Goal: Find specific page/section: Find specific page/section

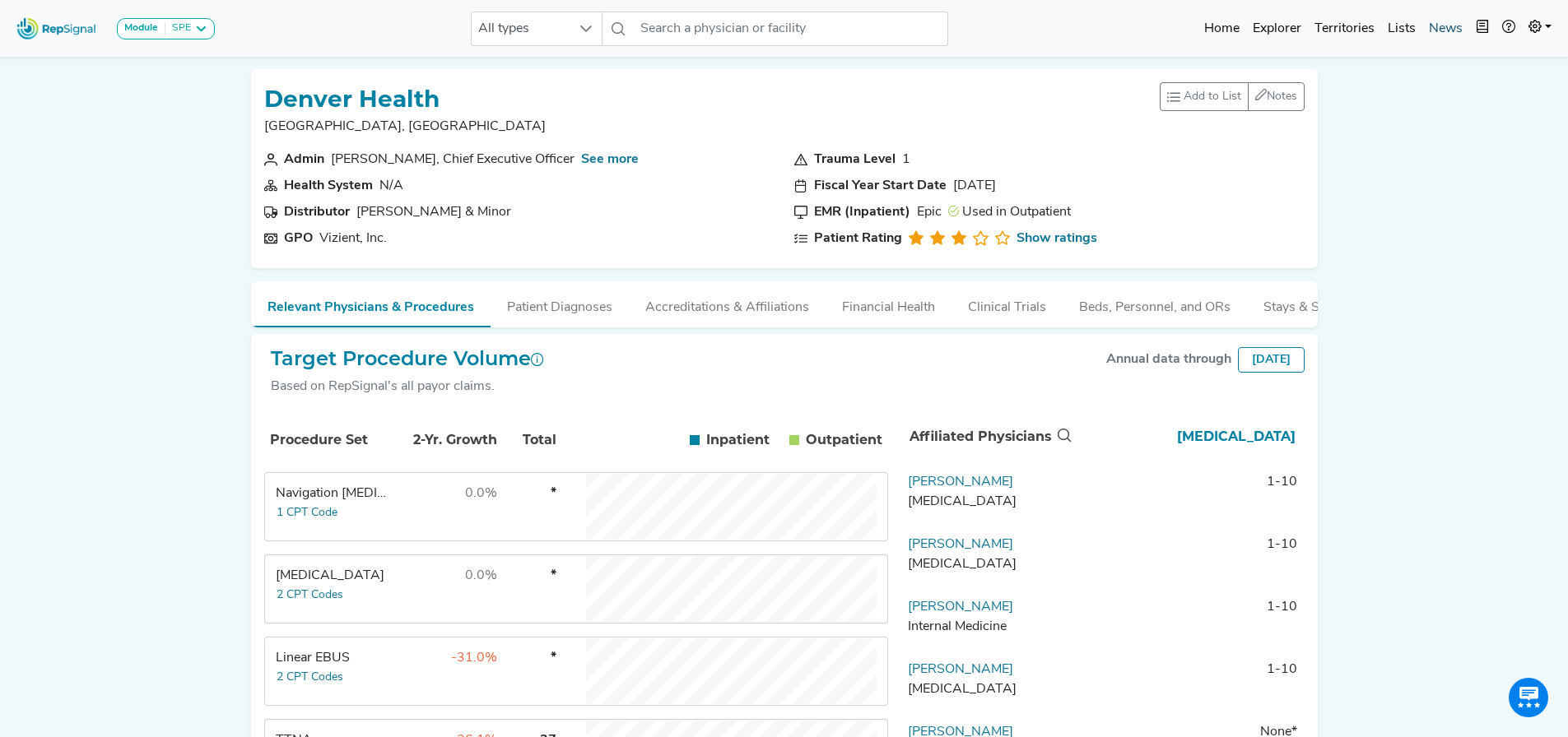
scroll to position [327, 0]
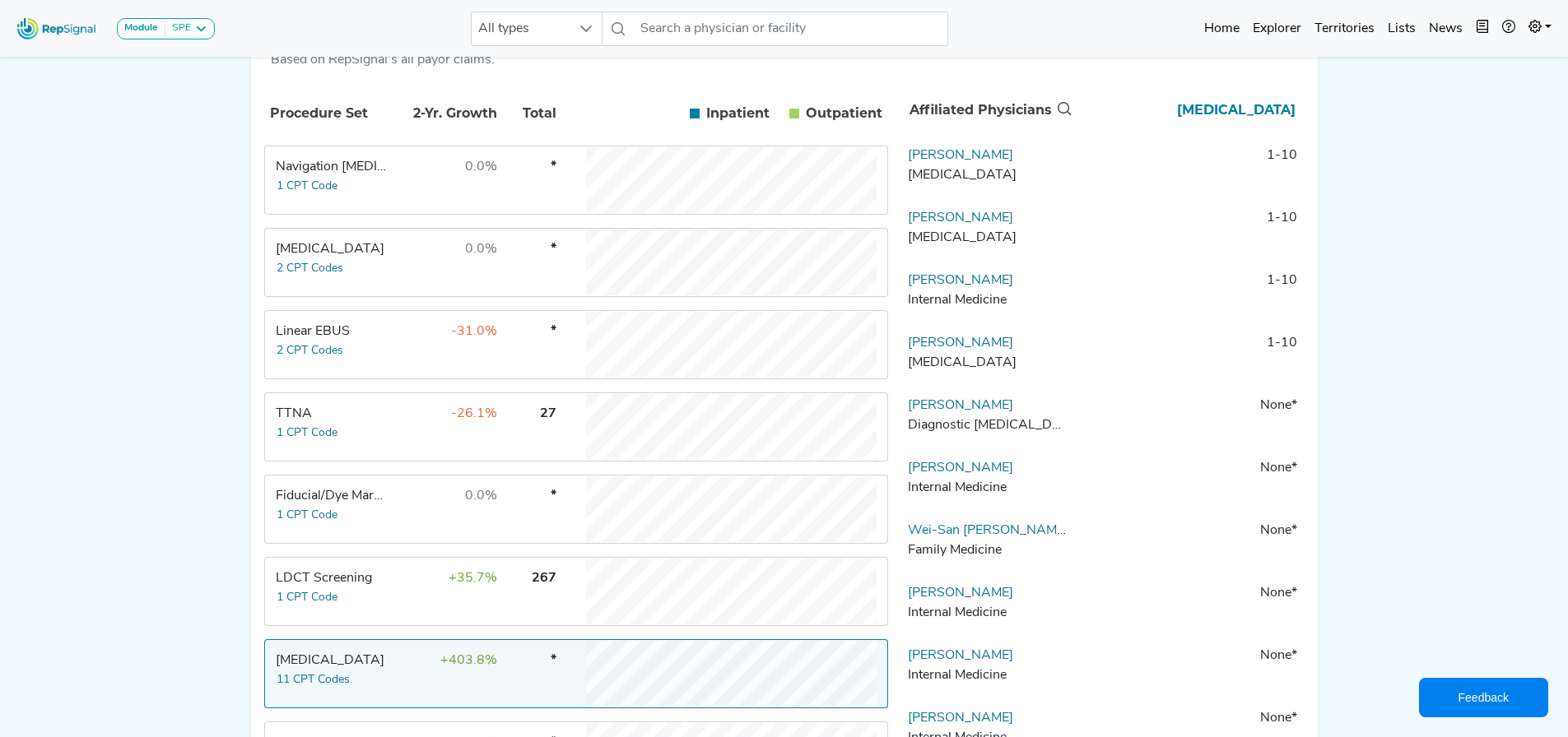
drag, startPoint x: 1517, startPoint y: 694, endPoint x: 1524, endPoint y: 712, distance: 19.3
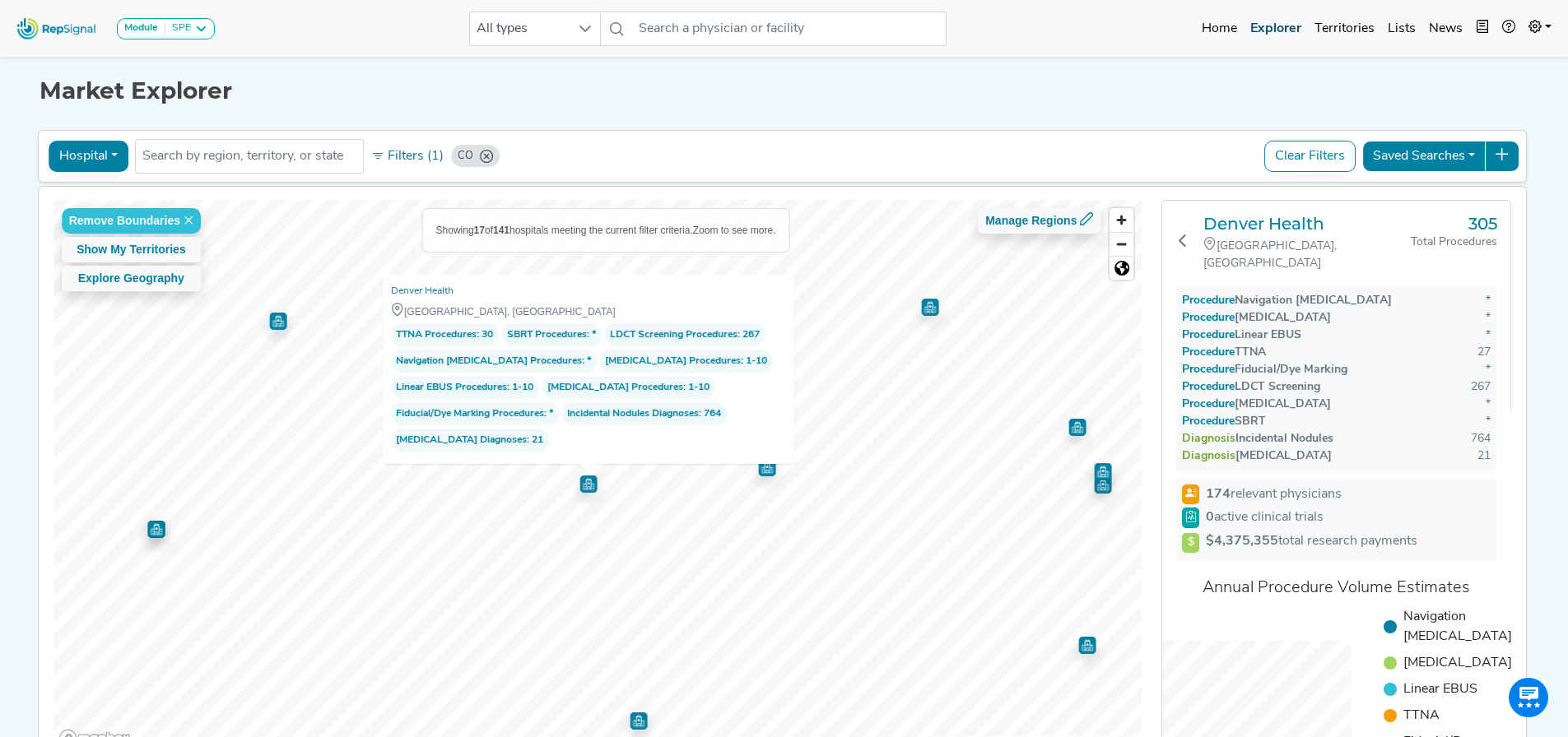
scroll to position [111, 0]
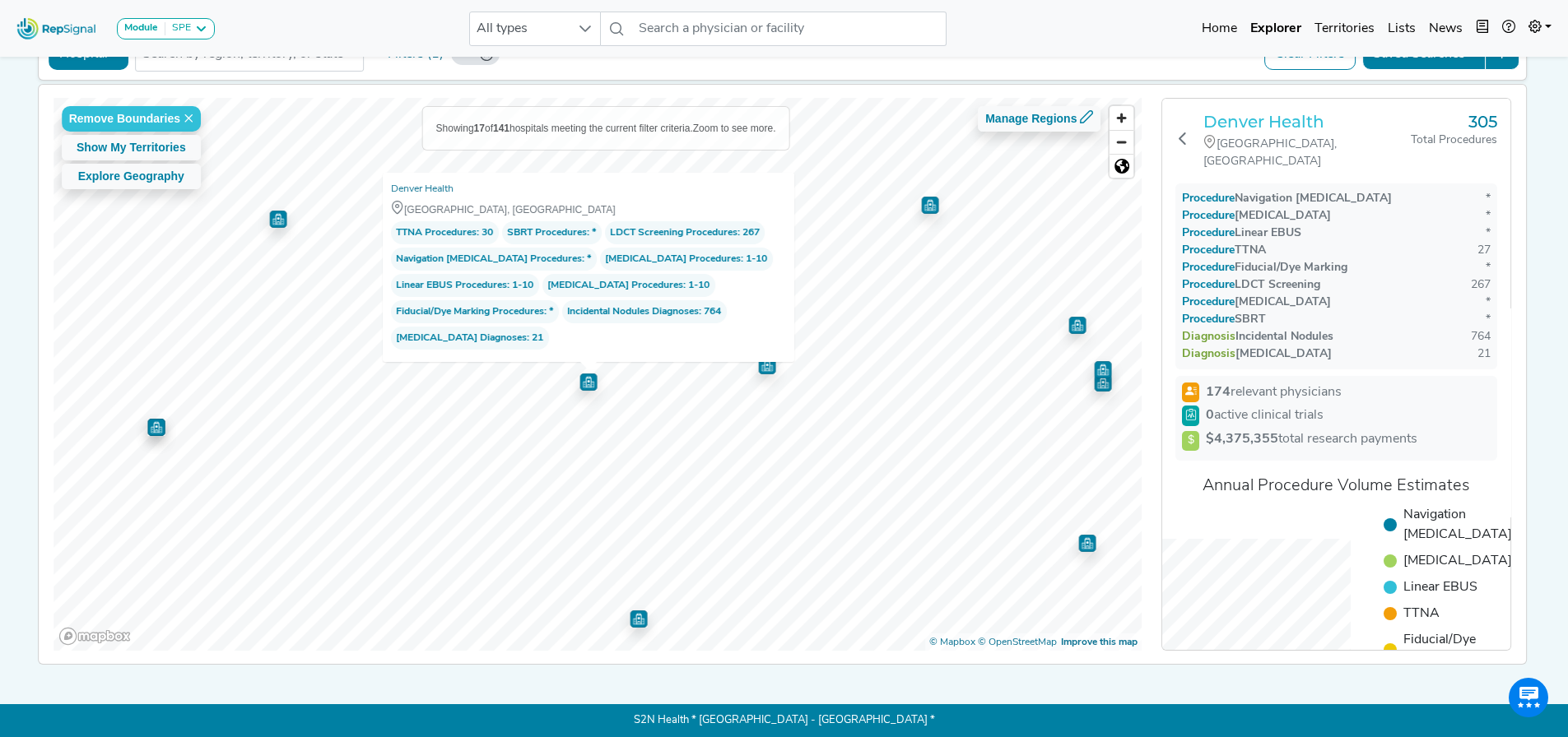
click at [1257, 115] on h3 "Denver Health" at bounding box center [1306, 121] width 207 height 20
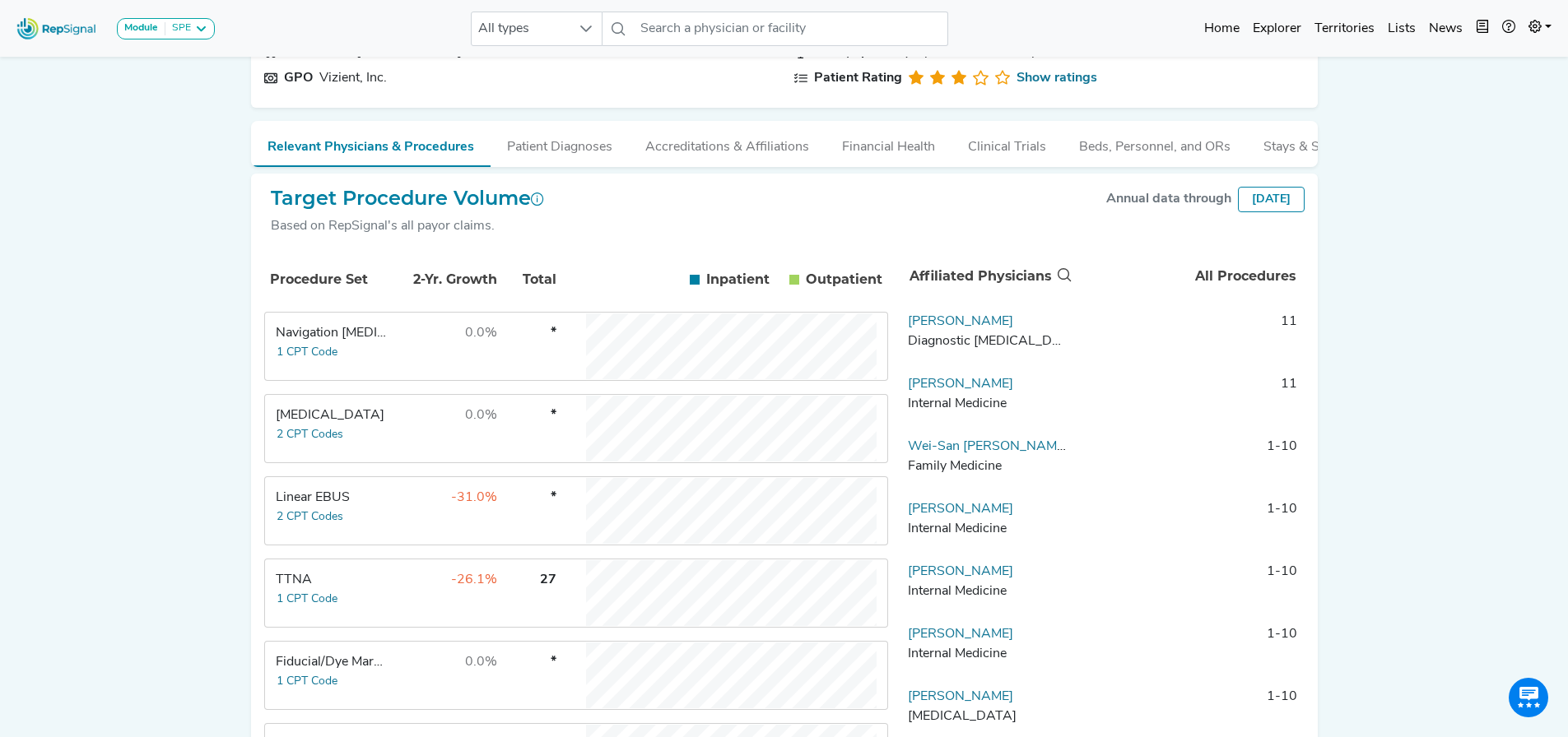
scroll to position [247, 0]
